Goal: Information Seeking & Learning: Learn about a topic

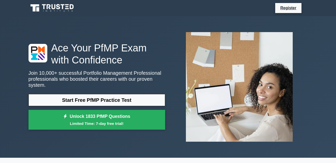
click at [83, 95] on link "Start Free PfMP Practice Test" at bounding box center [97, 100] width 137 height 12
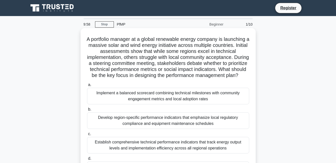
click at [126, 100] on div "Implement a balanced scorecard combining technical milestones with community en…" at bounding box center [168, 96] width 162 height 17
click at [87, 86] on input "a. Implement a balanced scorecard combining technical milestones with community…" at bounding box center [87, 84] width 0 height 3
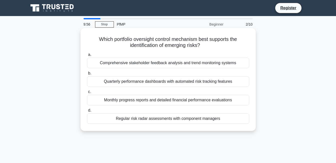
click at [120, 100] on div "Monthly progress reports and detailed financial performance evaluations" at bounding box center [168, 100] width 162 height 11
click at [87, 93] on input "c. Monthly progress reports and detailed financial performance evaluations" at bounding box center [87, 91] width 0 height 3
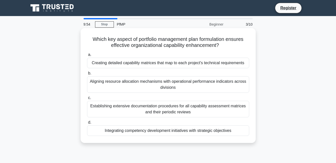
click at [117, 106] on div "Establishing extensive documentation procedures for all capability assessment m…" at bounding box center [168, 109] width 162 height 17
click at [87, 99] on input "c. Establishing extensive documentation procedures for all capability assessmen…" at bounding box center [87, 97] width 0 height 3
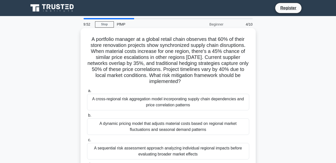
click at [119, 103] on div "A cross-regional risk aggregation model incorporating supply chain dependencies…" at bounding box center [168, 102] width 162 height 17
click at [87, 92] on input "a. A cross-regional risk aggregation model incorporating supply chain dependenc…" at bounding box center [87, 90] width 0 height 3
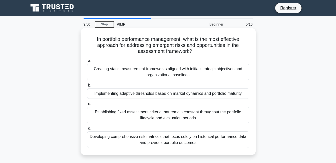
click at [113, 116] on div "Establishing fixed assessment criteria that remain constant throughout the port…" at bounding box center [168, 115] width 162 height 17
click at [87, 105] on input "c. Establishing fixed assessment criteria that remain constant throughout the p…" at bounding box center [87, 103] width 0 height 3
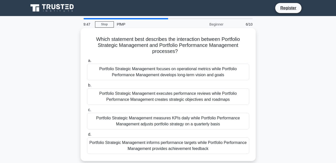
click at [128, 101] on div "Portfolio Strategic Management executes performance reviews while Portfolio Per…" at bounding box center [168, 96] width 162 height 17
click at [87, 87] on input "b. Portfolio Strategic Management executes performance reviews while Portfolio …" at bounding box center [87, 85] width 0 height 3
